Goal: Task Accomplishment & Management: Manage account settings

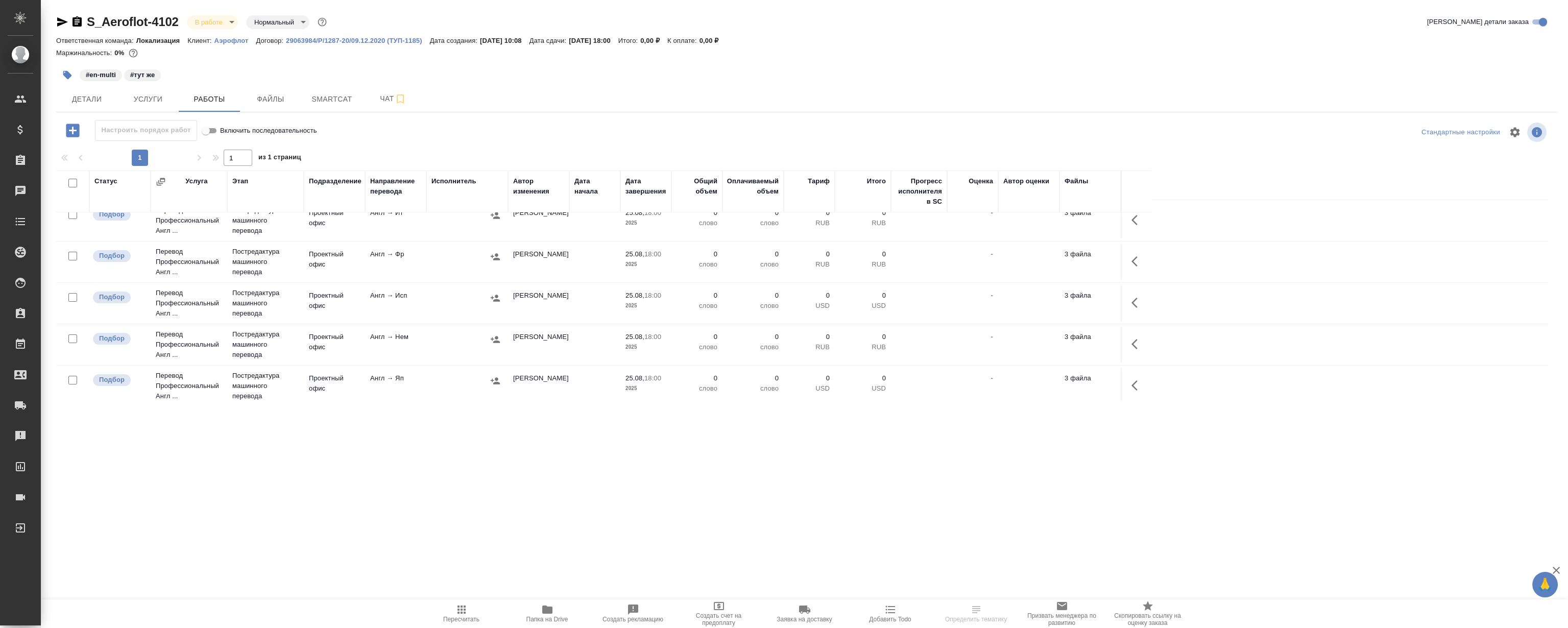
scroll to position [153, 0]
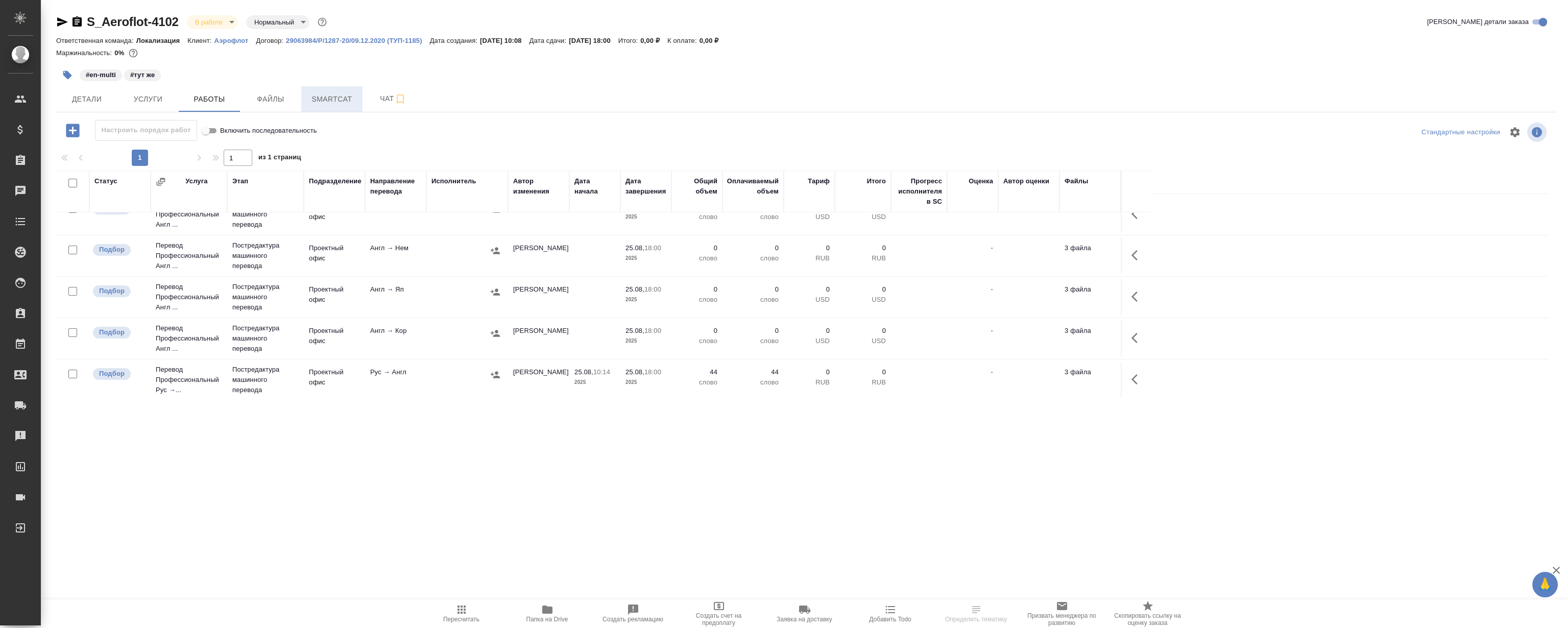
click at [329, 109] on button "Smartcat" at bounding box center [331, 99] width 61 height 25
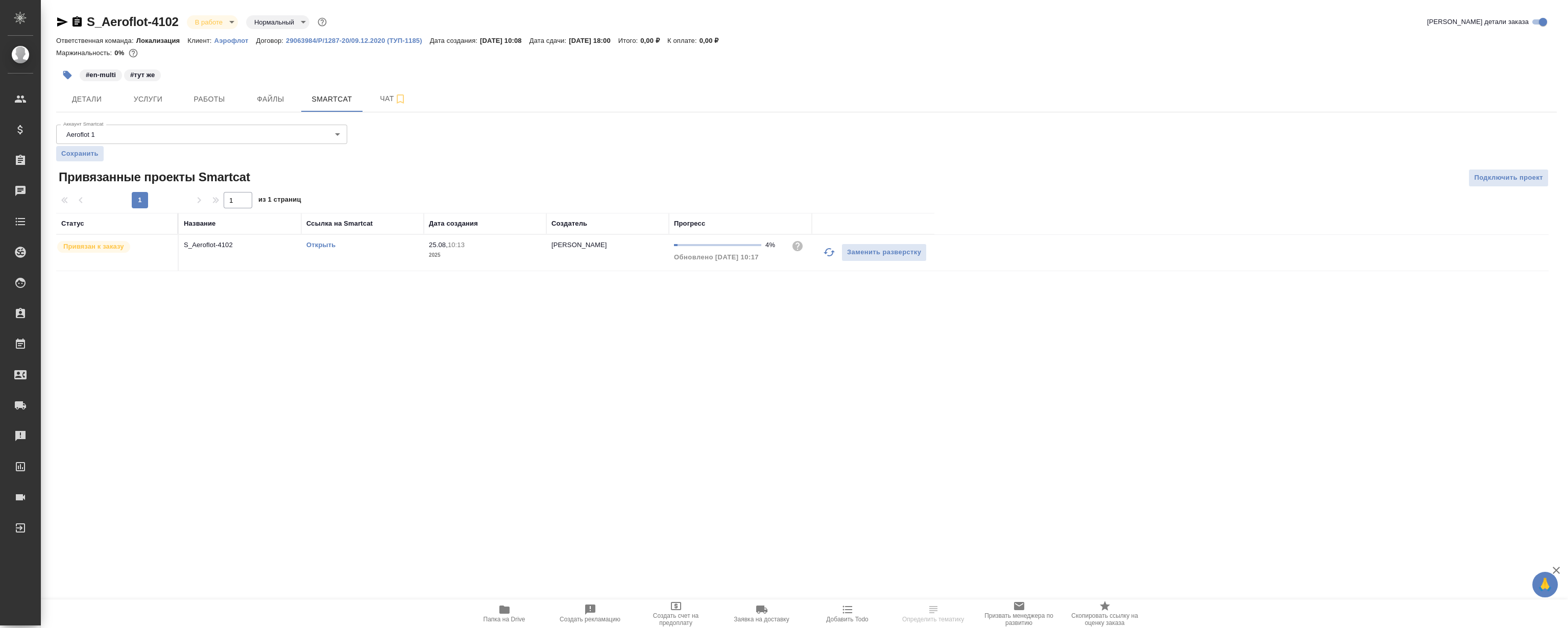
click at [311, 245] on link "Открыть" at bounding box center [321, 244] width 29 height 8
click at [195, 98] on span "Работы" at bounding box center [209, 99] width 49 height 13
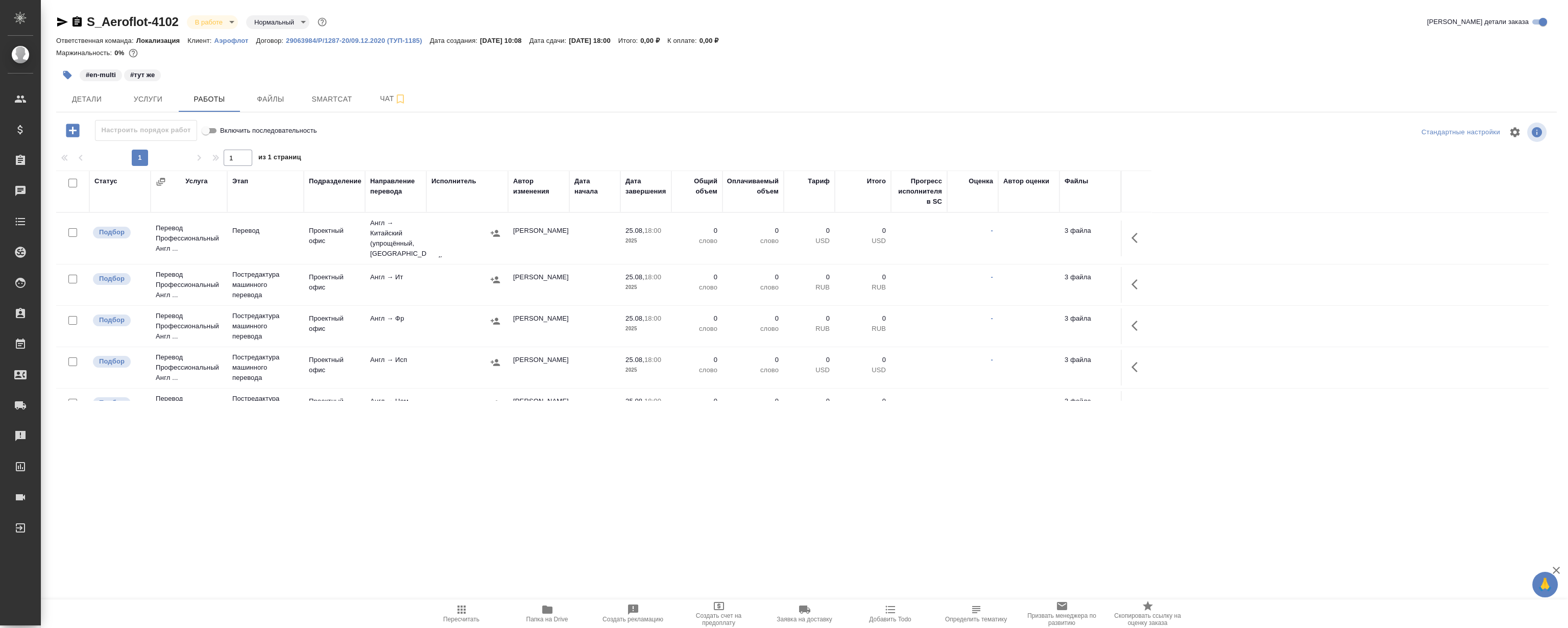
scroll to position [153, 0]
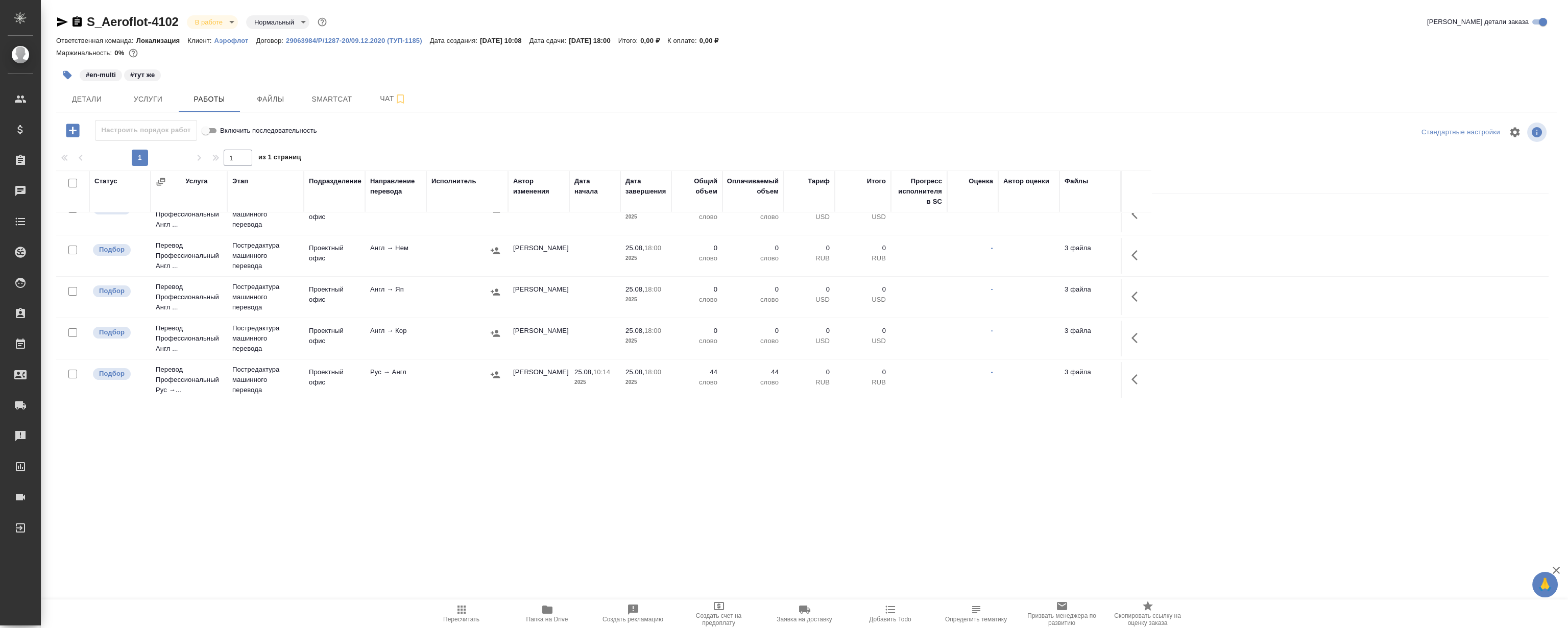
click at [1132, 376] on icon "button" at bounding box center [1138, 379] width 12 height 12
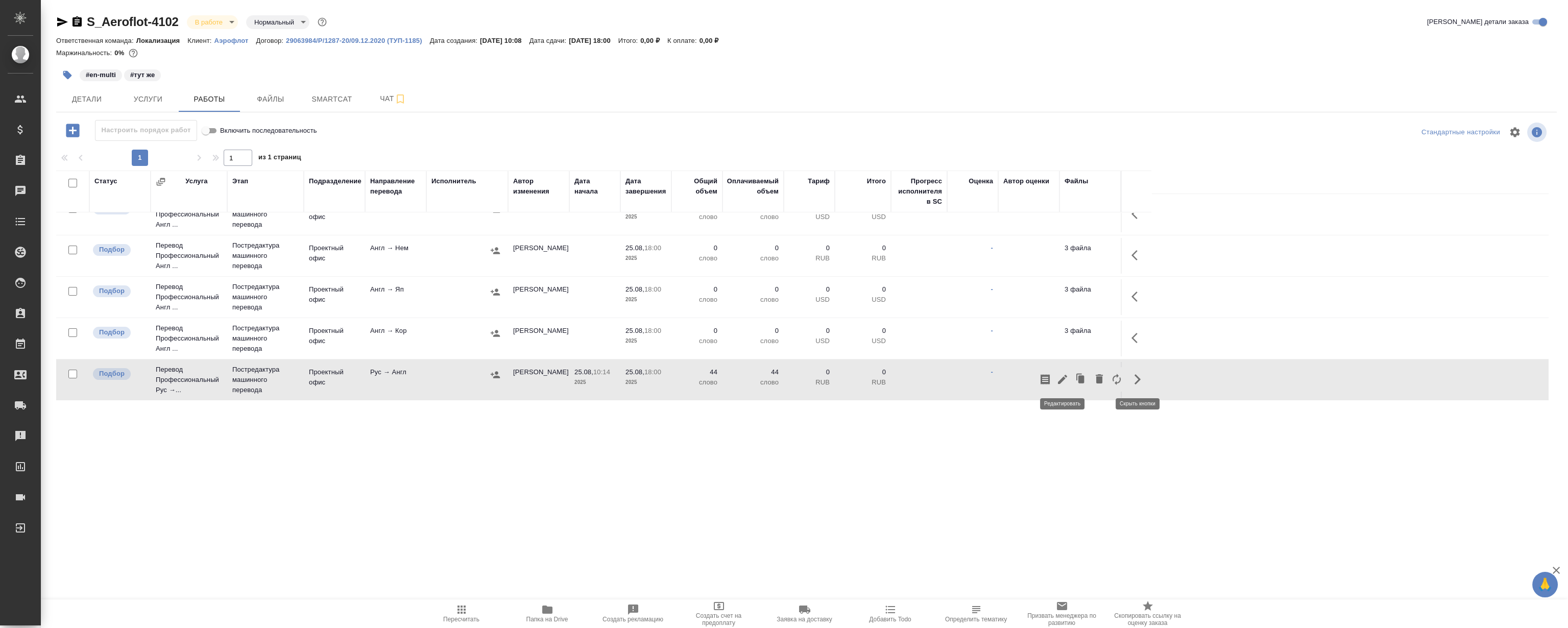
click at [1058, 380] on icon "button" at bounding box center [1062, 379] width 12 height 12
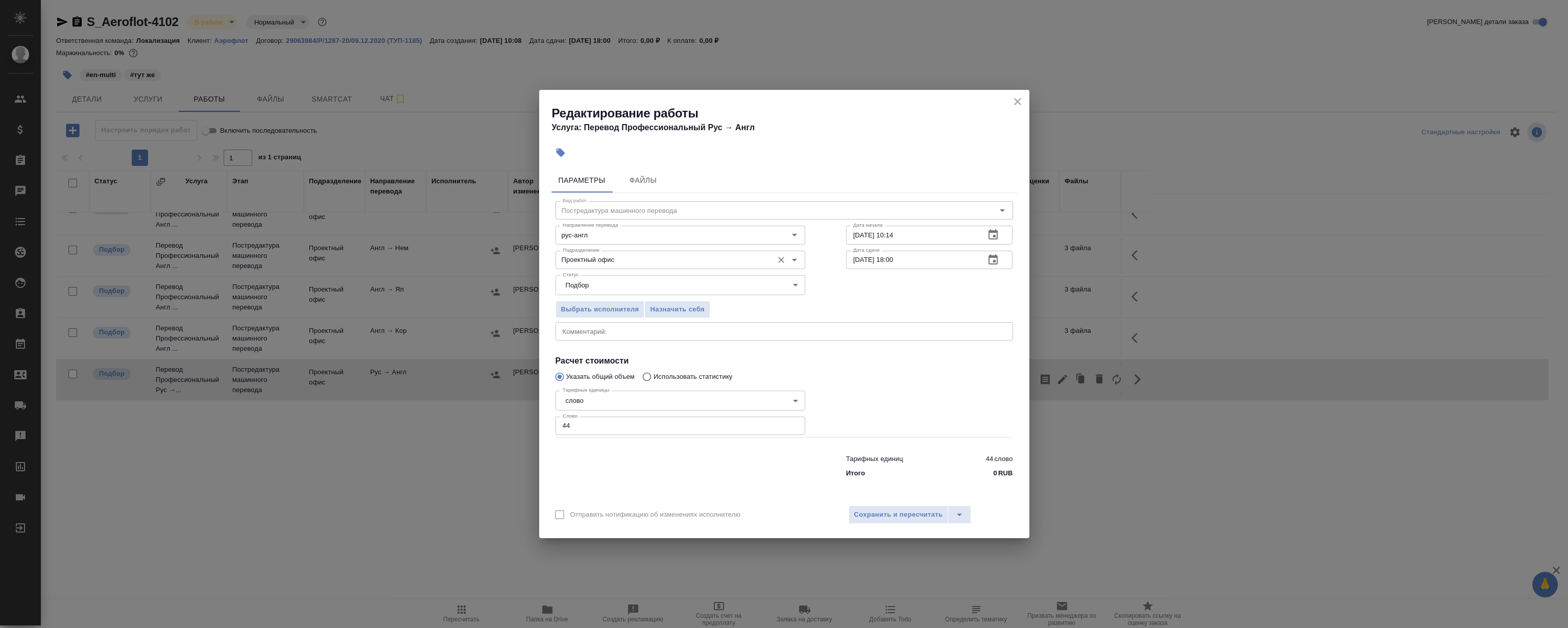
click at [613, 257] on input "Проектный офис" at bounding box center [663, 260] width 209 height 12
click at [599, 277] on li "LocQA" at bounding box center [680, 282] width 250 height 19
type input "LocQA"
click at [682, 304] on span "Назначить себя" at bounding box center [677, 309] width 54 height 12
click at [1012, 103] on icon "close" at bounding box center [1018, 101] width 12 height 12
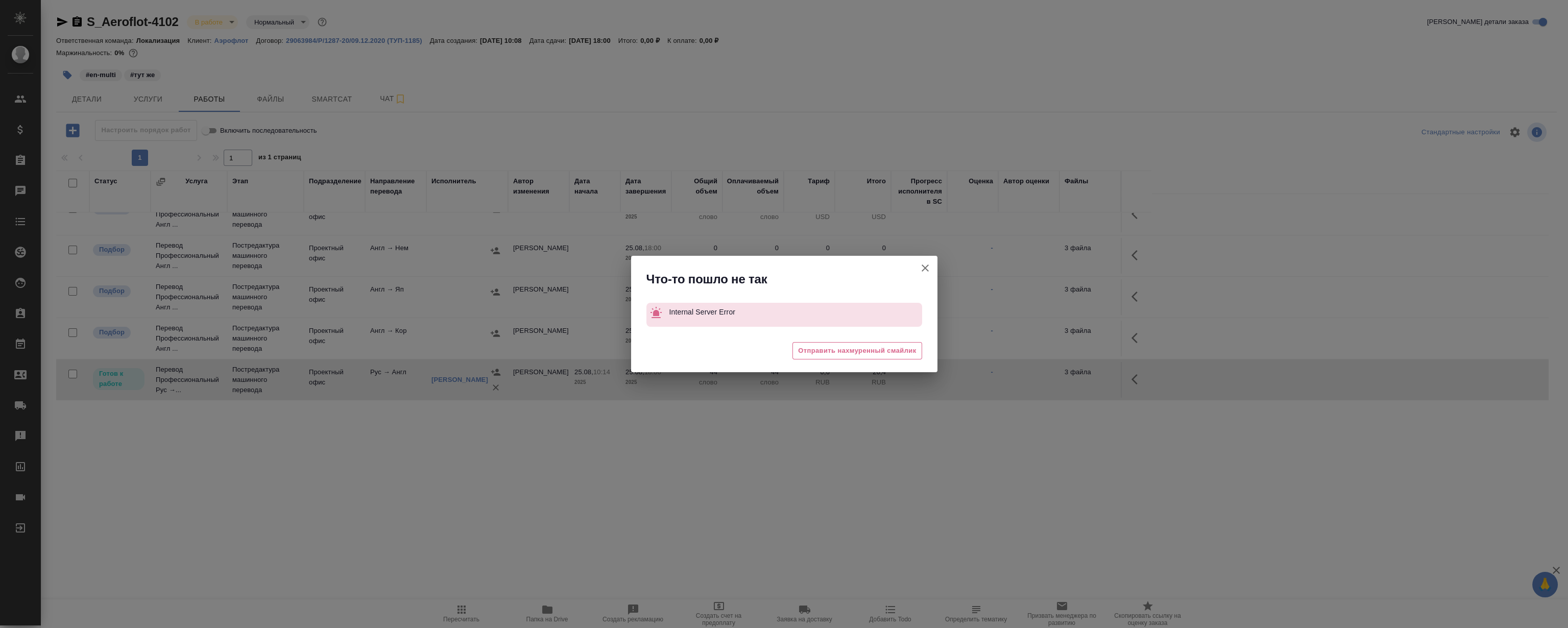
click at [924, 265] on icon "button" at bounding box center [925, 268] width 12 height 12
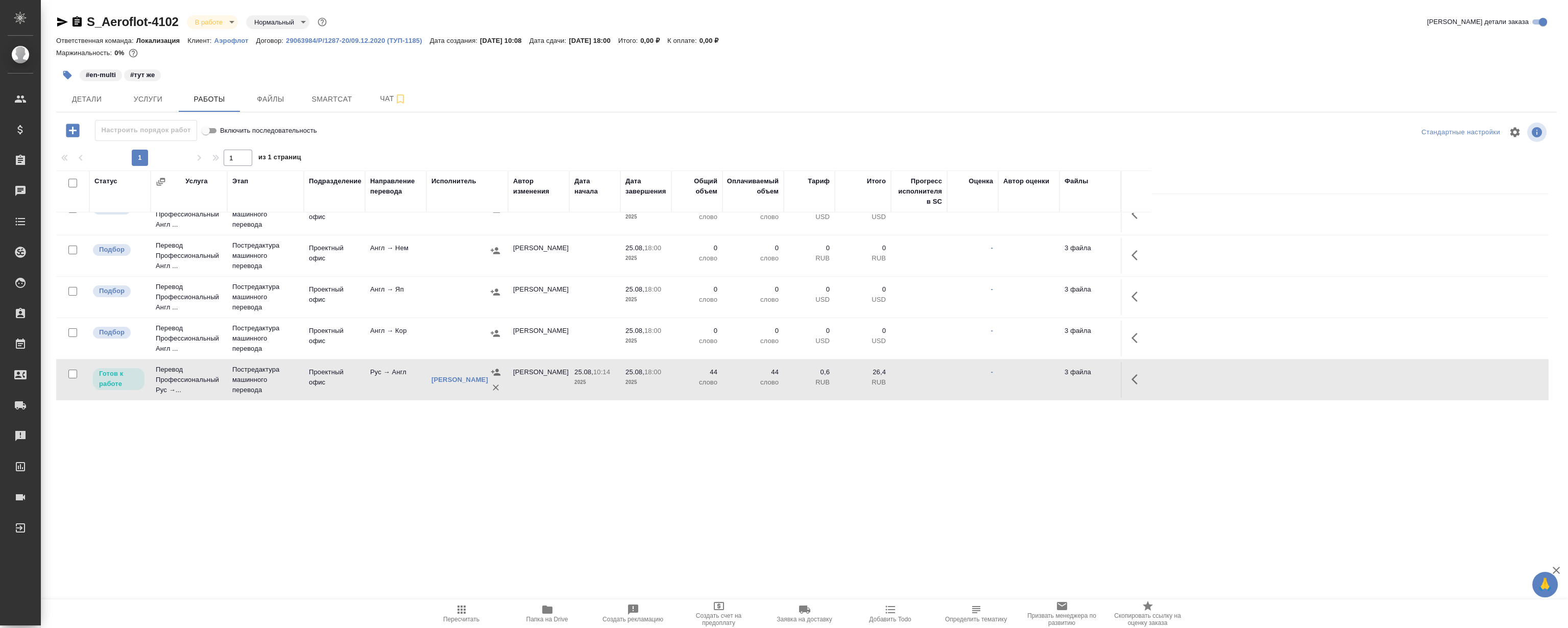
click at [1137, 378] on icon "button" at bounding box center [1138, 379] width 12 height 12
click at [1067, 377] on icon "button" at bounding box center [1062, 379] width 12 height 12
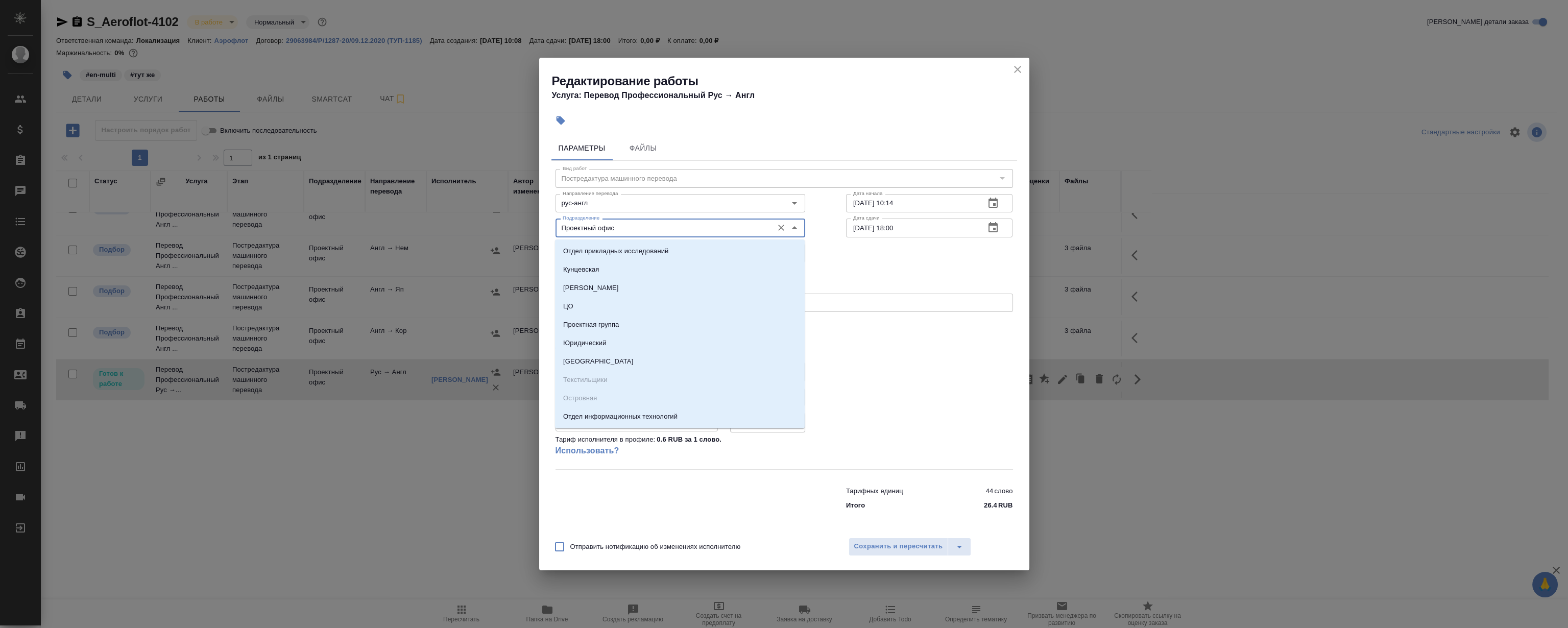
click at [641, 227] on input "Проектный офис" at bounding box center [663, 228] width 209 height 12
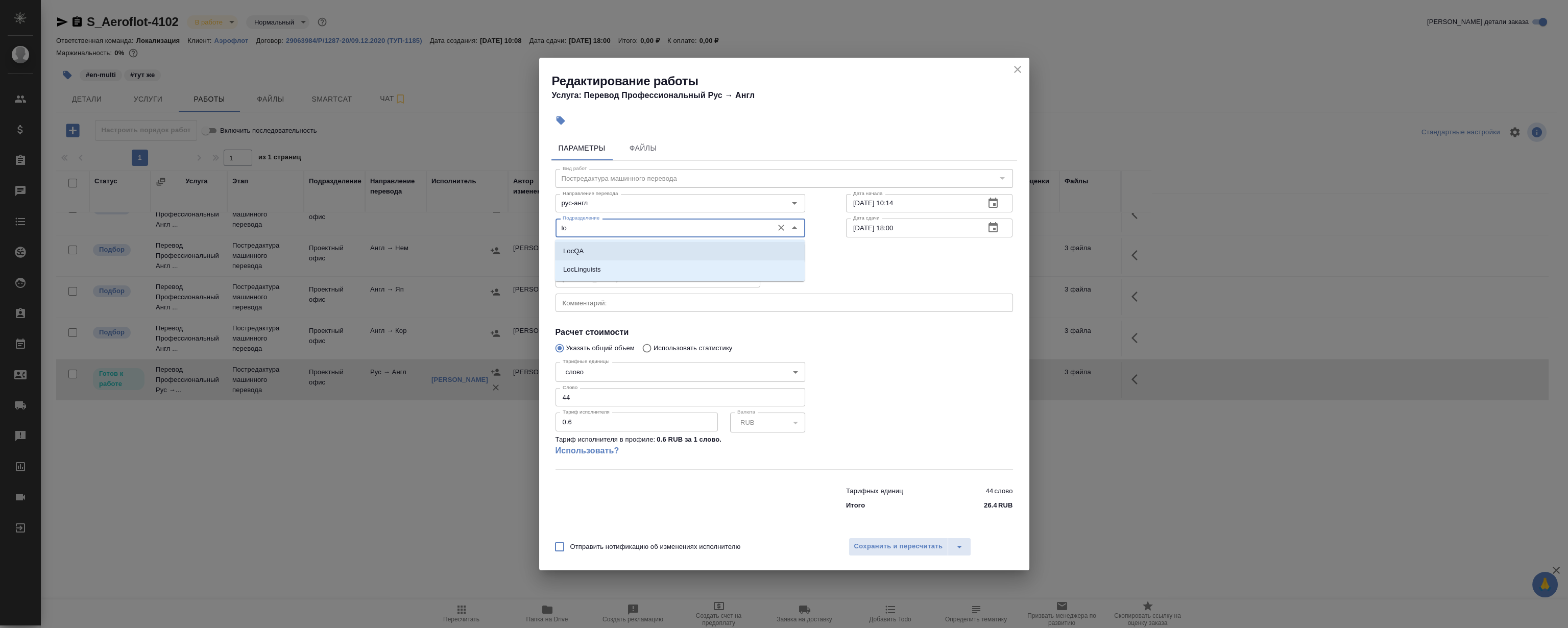
click at [593, 244] on li "LocQA" at bounding box center [680, 251] width 250 height 19
type input "LocQA"
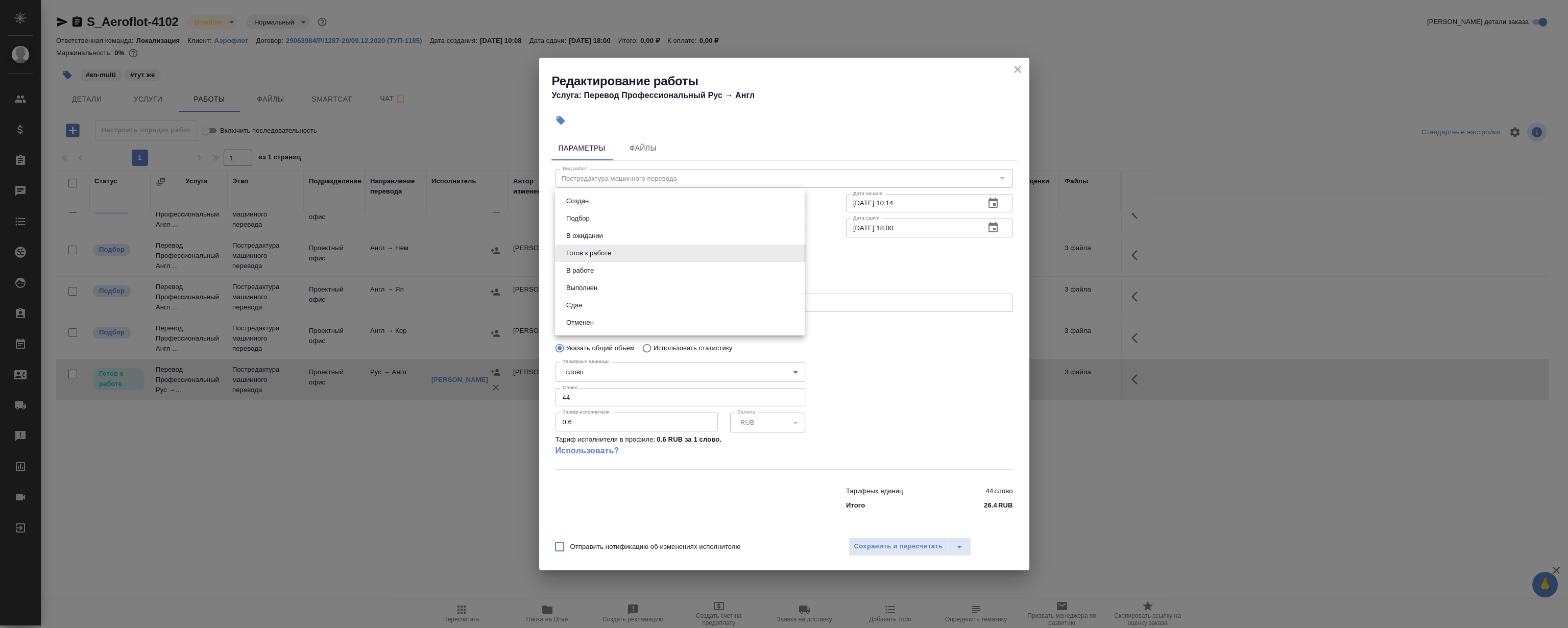
click at [583, 247] on body "🙏 .cls-1 fill:#fff; AWATERA Magerramov Ruslan Клиенты Спецификации Заказы 0 Чат…" at bounding box center [784, 314] width 1568 height 628
click at [591, 306] on li "Сдан" at bounding box center [680, 305] width 250 height 17
type input "closed"
click at [896, 550] on span "Сохранить и пересчитать" at bounding box center [899, 546] width 89 height 12
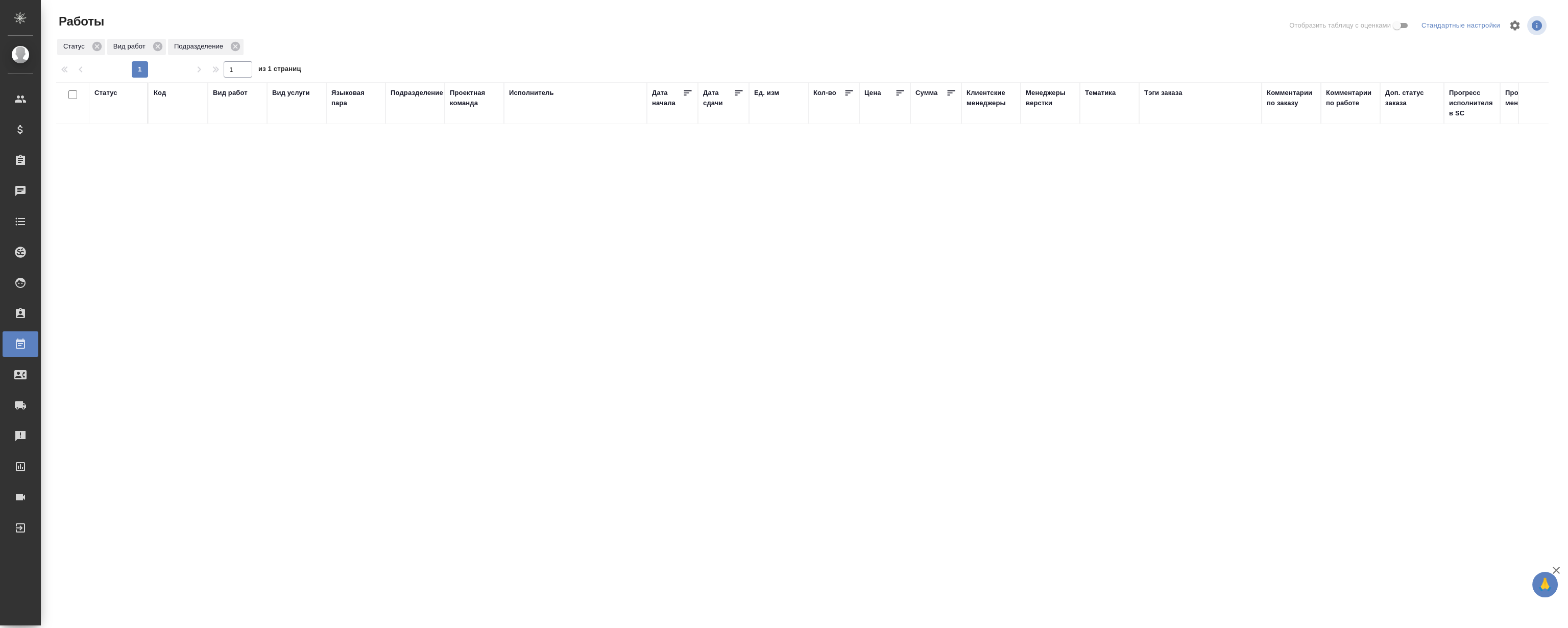
click at [410, 197] on div "Статус Код Вид работ Вид услуги Языковая пара Подразделение Проектная команда И…" at bounding box center [803, 266] width 1493 height 367
